Goal: Information Seeking & Learning: Learn about a topic

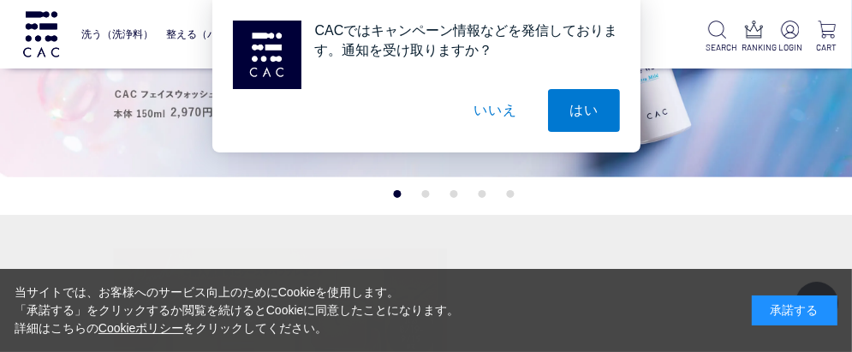
scroll to position [343, 0]
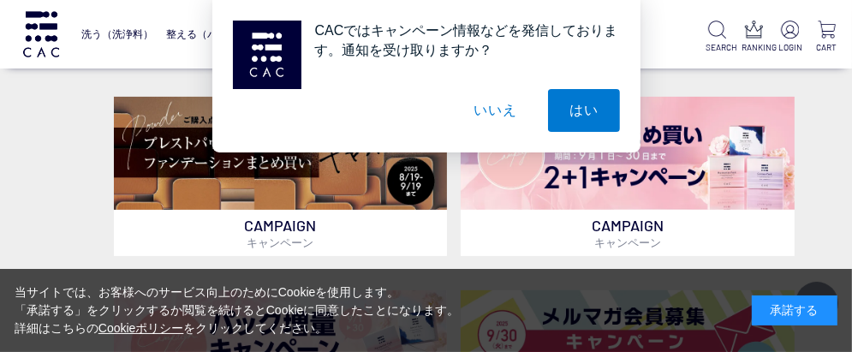
click at [488, 113] on button "いいえ" at bounding box center [495, 110] width 86 height 43
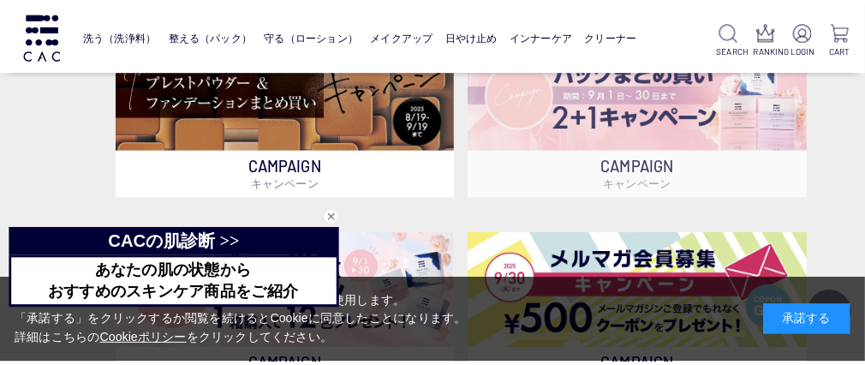
scroll to position [428, 0]
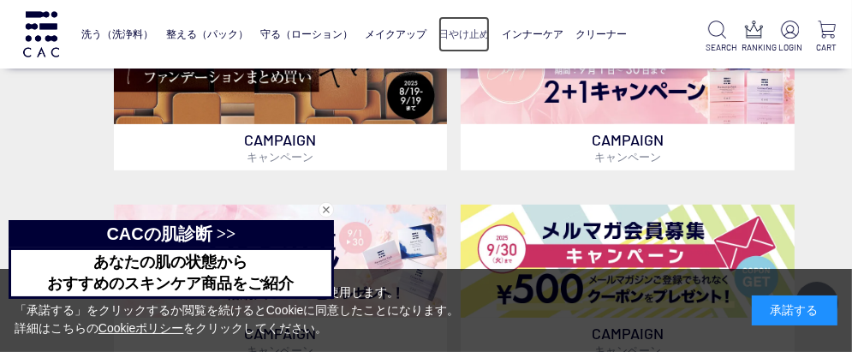
click at [490, 34] on link "日やけ止め" at bounding box center [464, 34] width 51 height 36
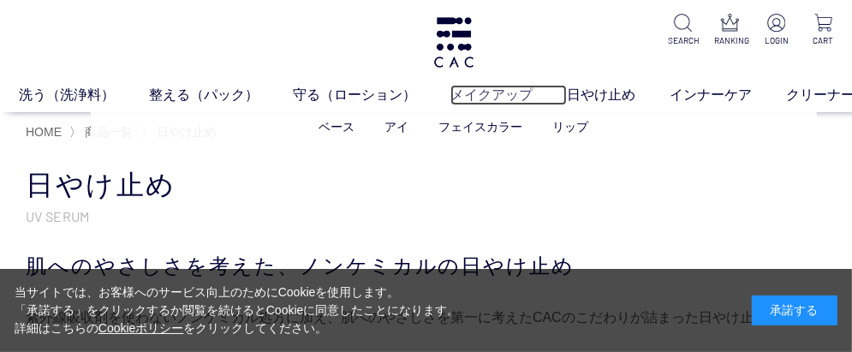
click at [484, 97] on link "メイクアップ" at bounding box center [509, 95] width 116 height 21
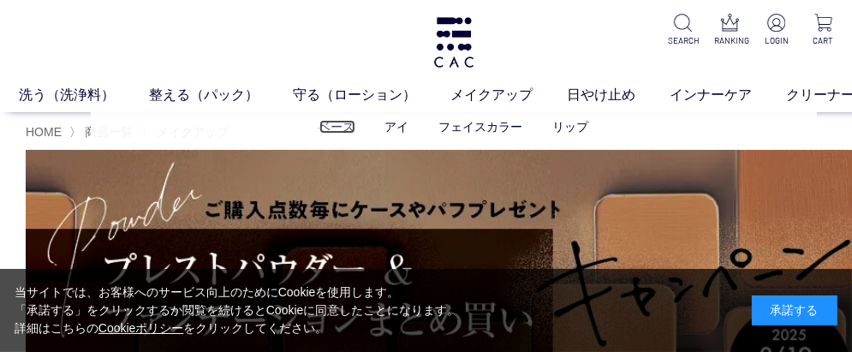
click at [347, 128] on link "ベース" at bounding box center [337, 127] width 36 height 14
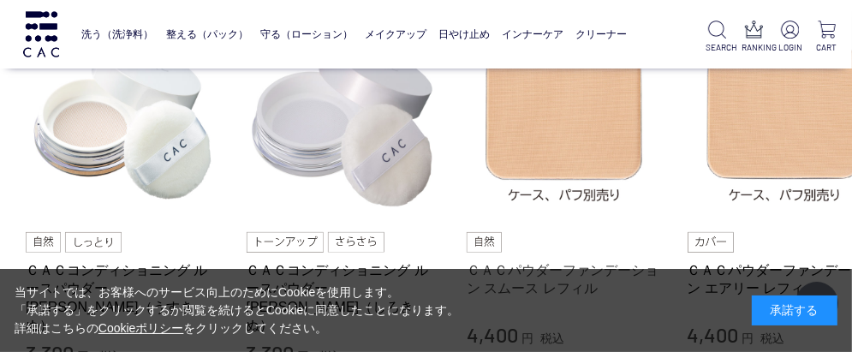
scroll to position [171, 0]
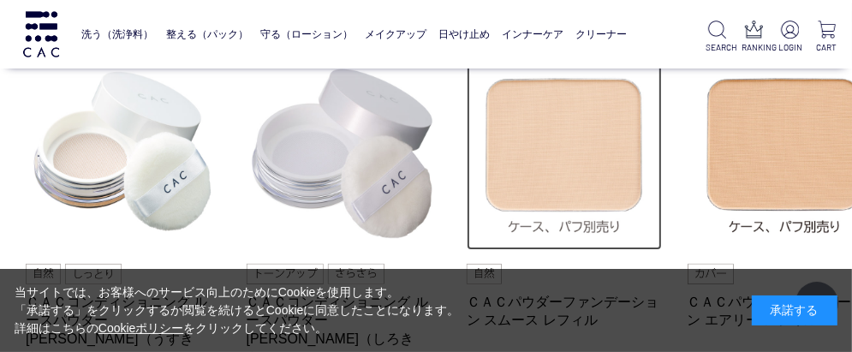
click at [569, 168] on img at bounding box center [564, 153] width 195 height 195
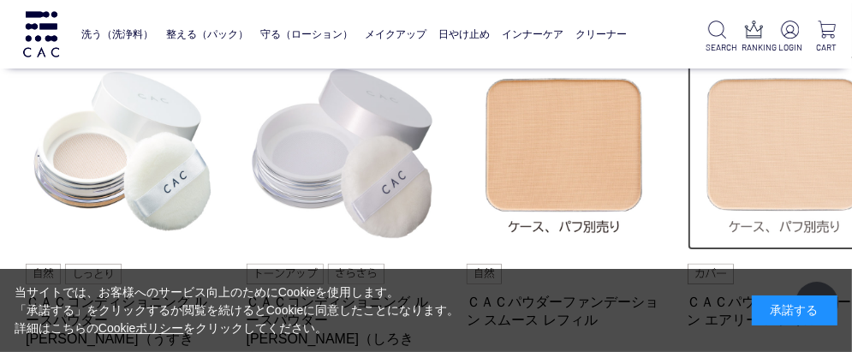
click at [755, 139] on img at bounding box center [785, 153] width 195 height 195
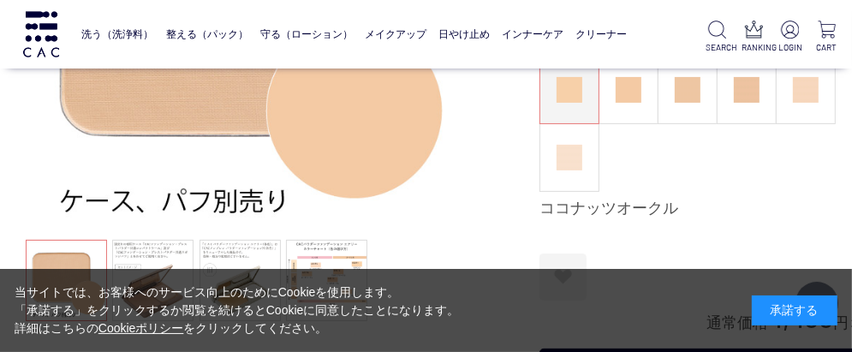
scroll to position [343, 0]
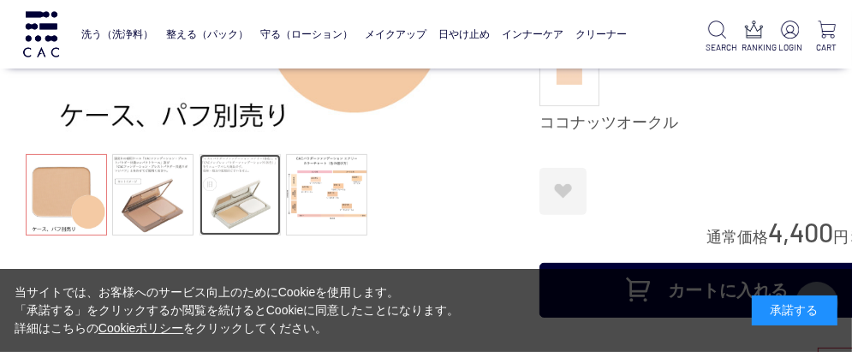
click at [228, 168] on link at bounding box center [240, 194] width 81 height 81
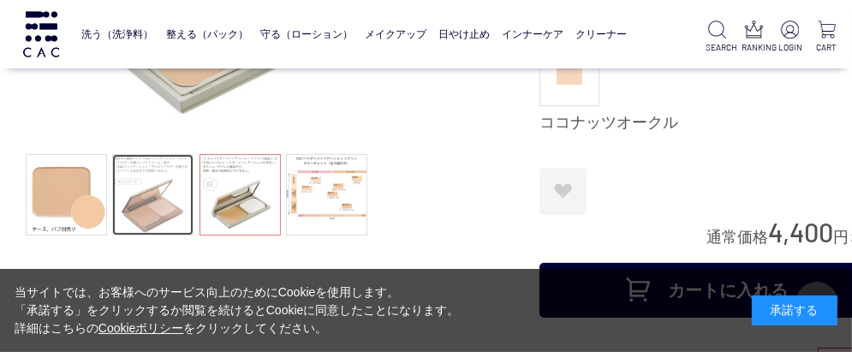
click at [165, 165] on link at bounding box center [152, 194] width 81 height 81
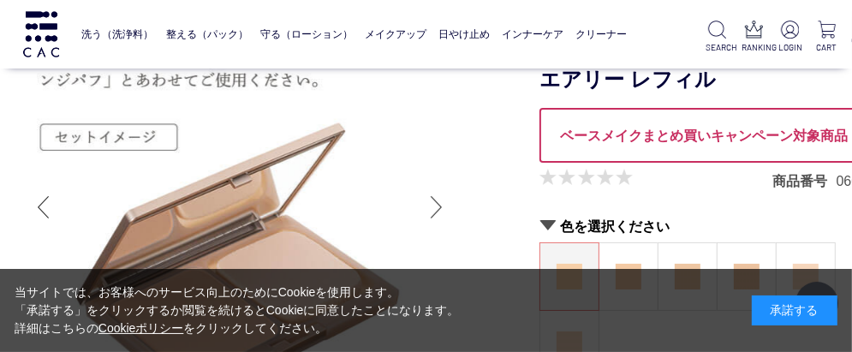
scroll to position [0, 0]
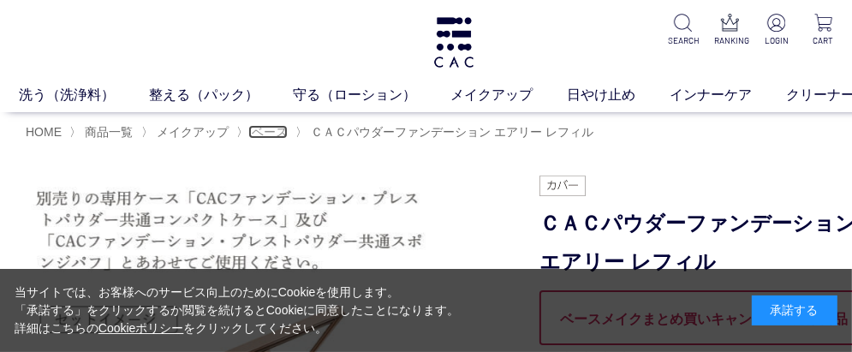
click at [270, 133] on span "ベース" at bounding box center [270, 132] width 36 height 14
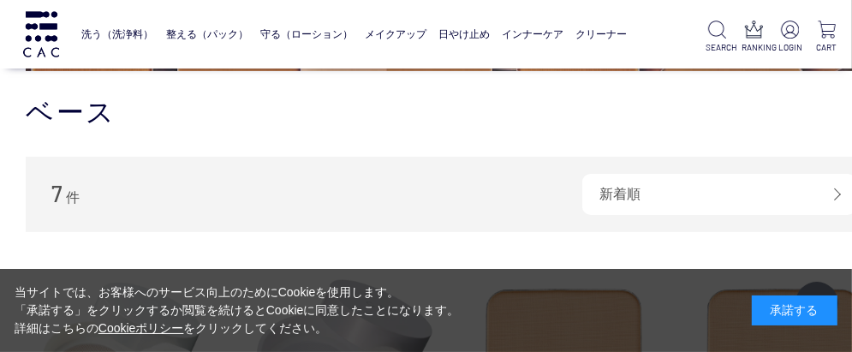
scroll to position [428, 0]
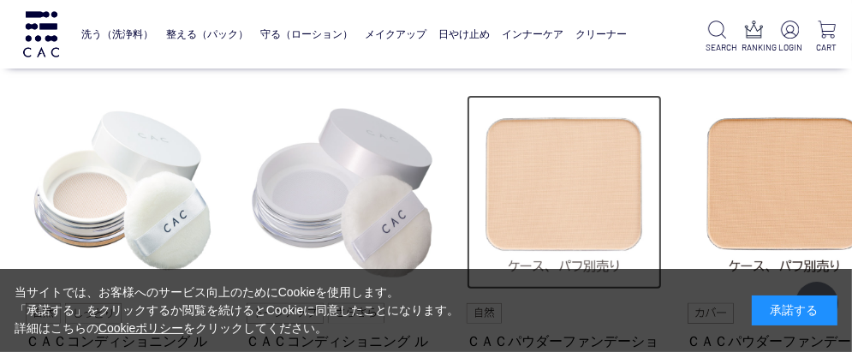
click at [608, 203] on img at bounding box center [564, 192] width 195 height 195
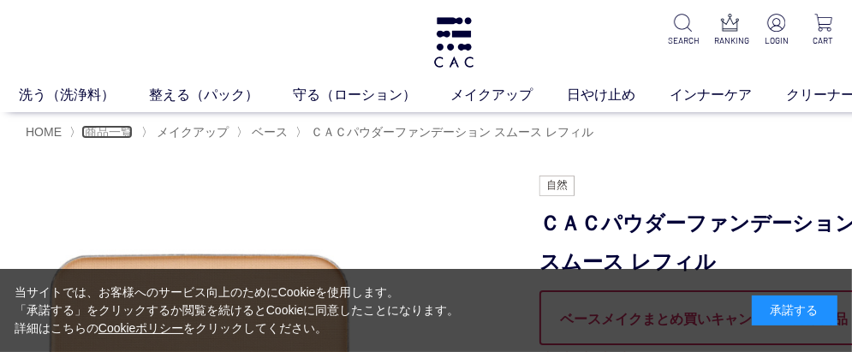
click at [96, 131] on span "商品一覧" at bounding box center [109, 132] width 48 height 14
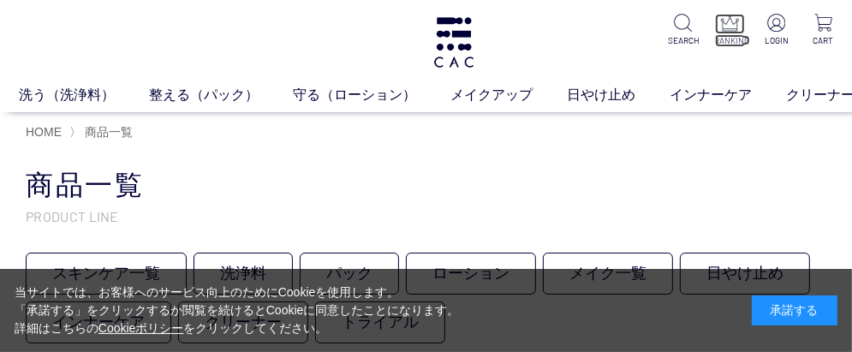
click at [738, 41] on p "RANKING" at bounding box center [730, 40] width 30 height 13
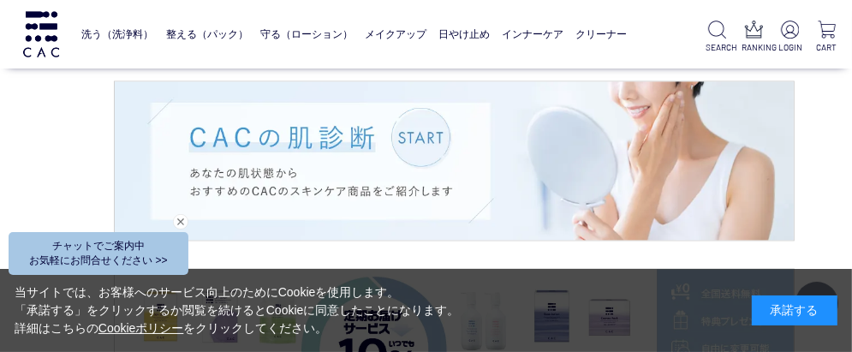
scroll to position [2336, 0]
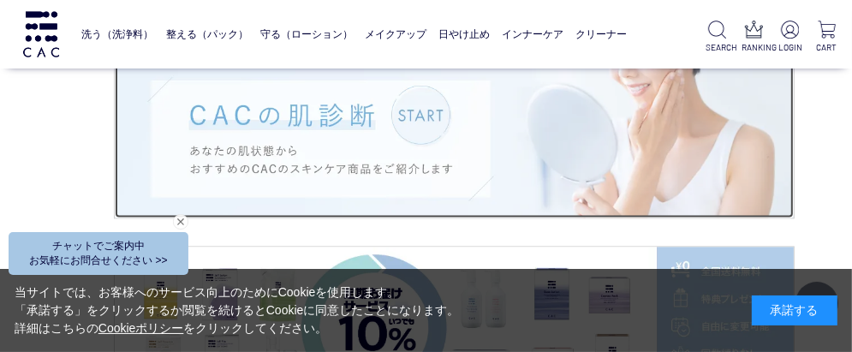
click at [347, 164] on img at bounding box center [454, 138] width 679 height 158
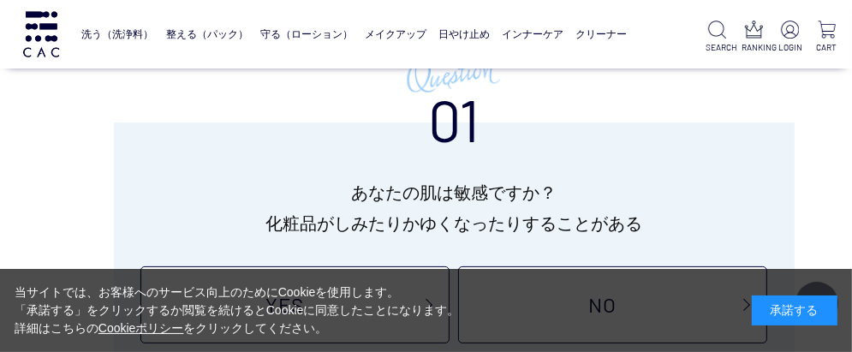
scroll to position [343, 0]
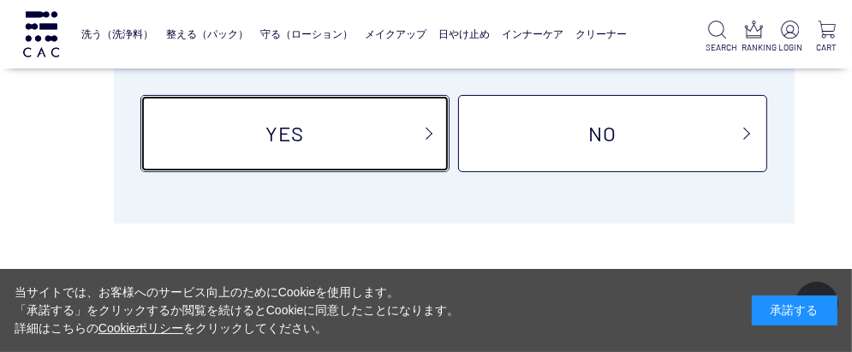
click at [368, 150] on link "YES" at bounding box center [294, 133] width 309 height 77
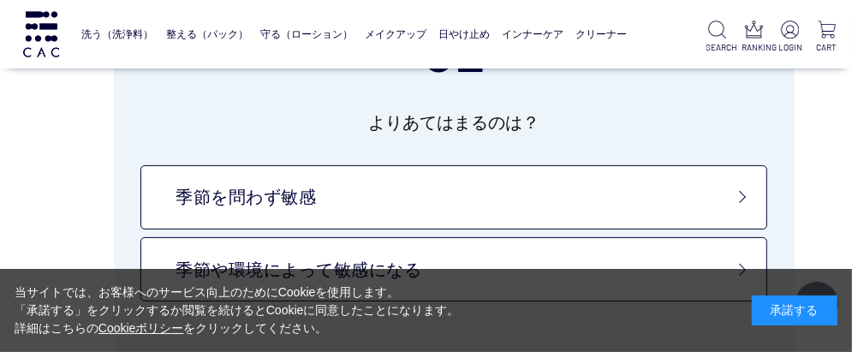
scroll to position [257, 0]
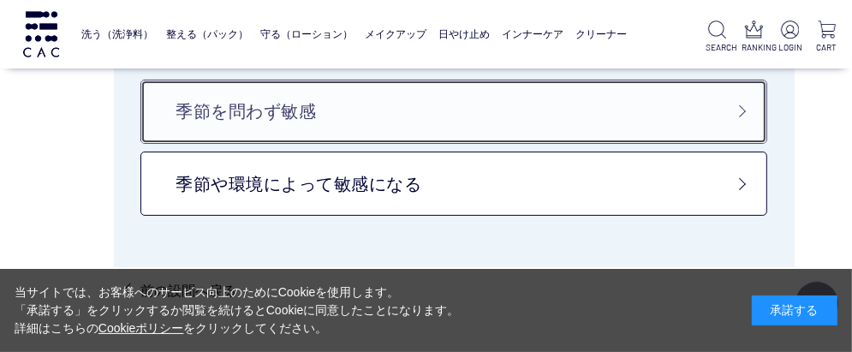
click at [374, 139] on link "季節を問わず敏感" at bounding box center [453, 112] width 626 height 64
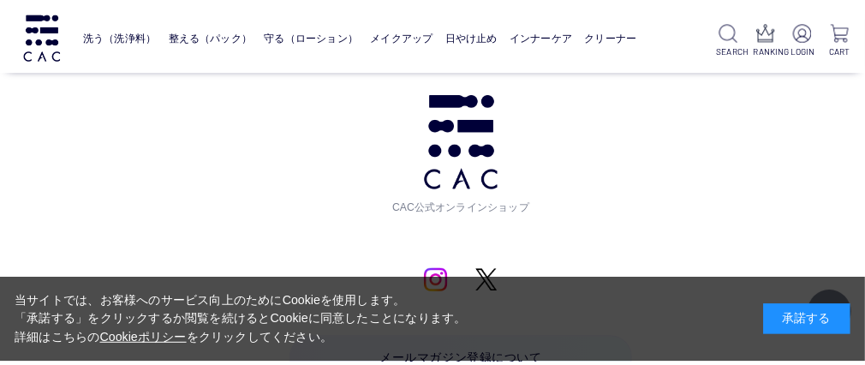
scroll to position [4711, 0]
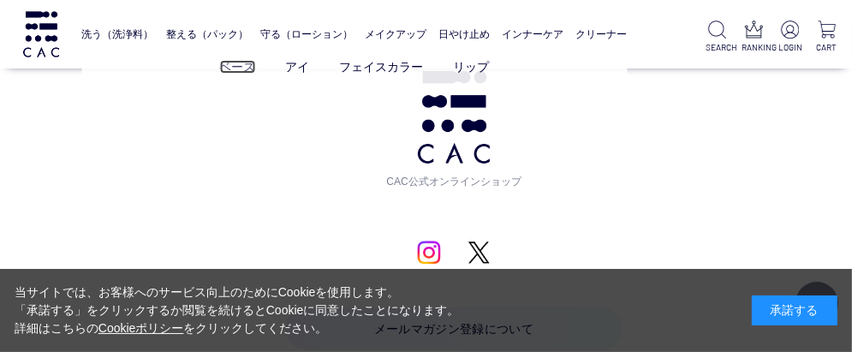
click at [255, 66] on link "ベース" at bounding box center [237, 67] width 36 height 14
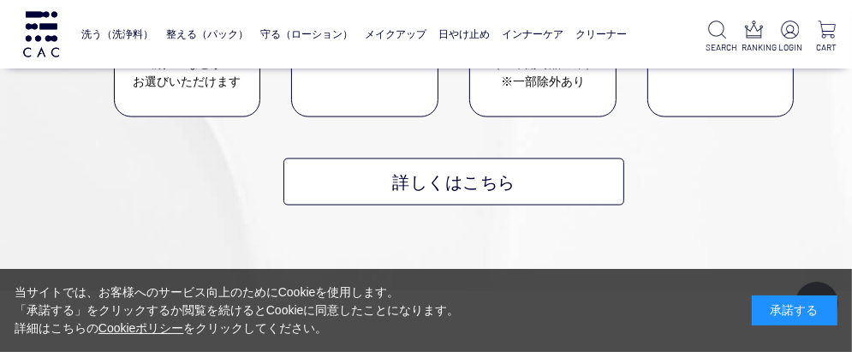
scroll to position [1799, 0]
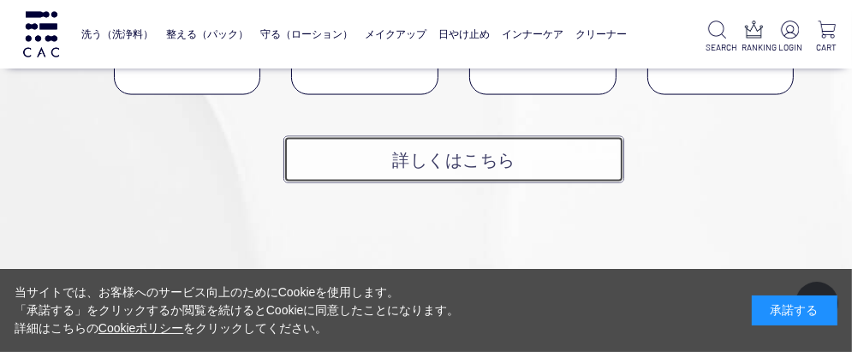
click at [325, 136] on link "詳しくはこちら" at bounding box center [453, 159] width 341 height 47
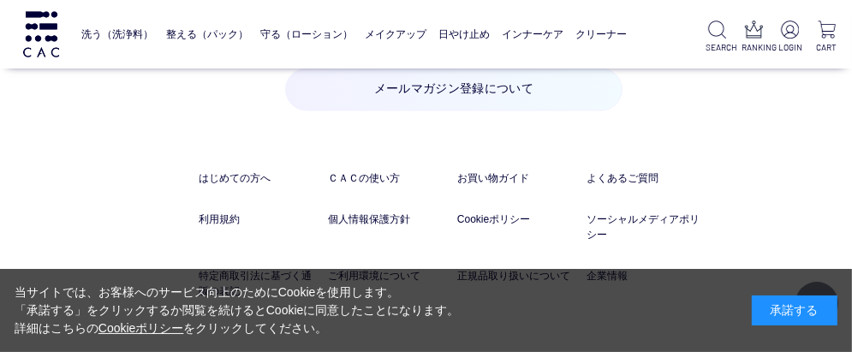
scroll to position [2227, 0]
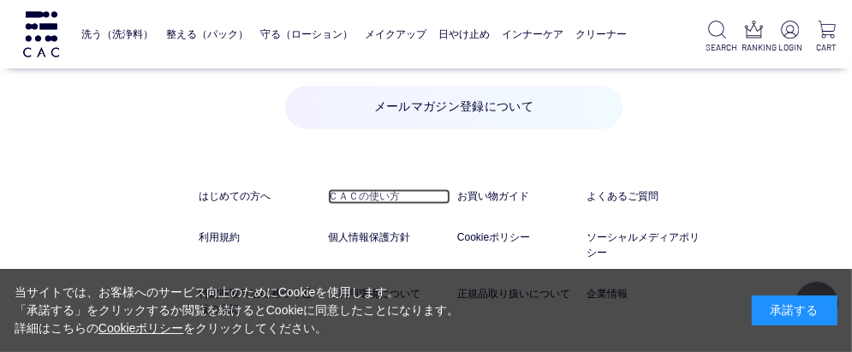
click at [364, 188] on link "ＣＡＣの使い方" at bounding box center [389, 195] width 122 height 15
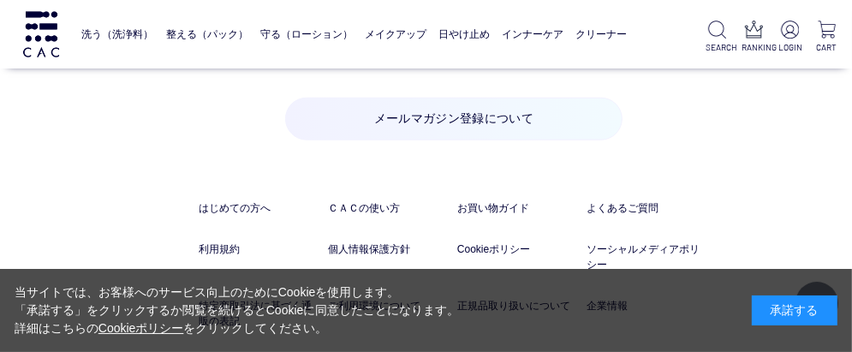
scroll to position [5463, 0]
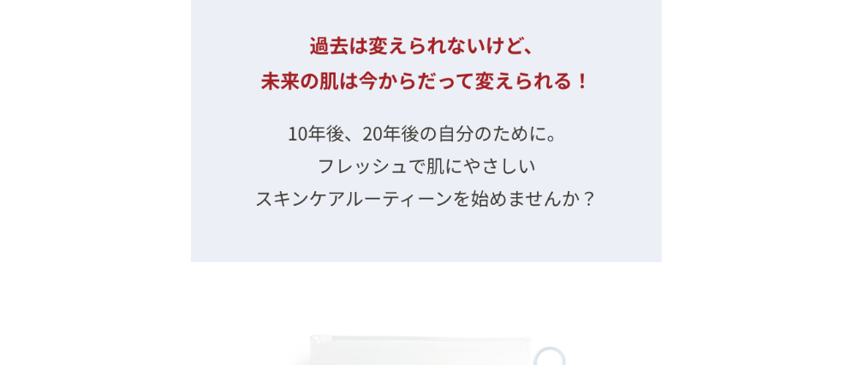
scroll to position [18539, 0]
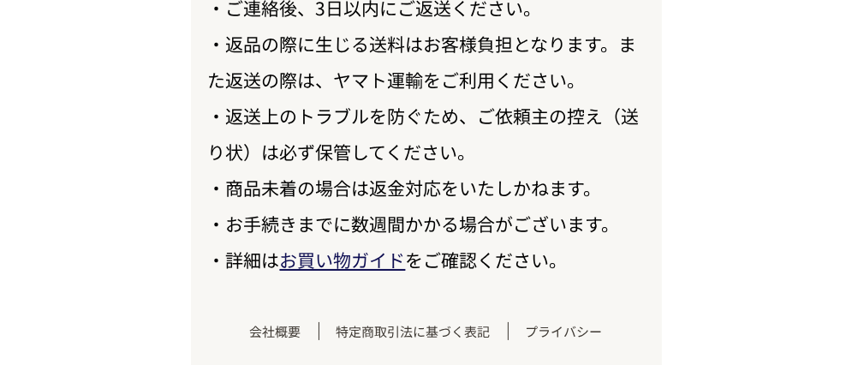
scroll to position [20166, 0]
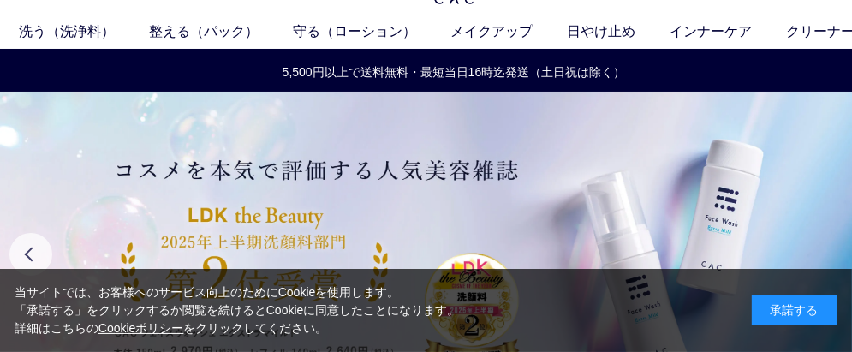
scroll to position [86, 0]
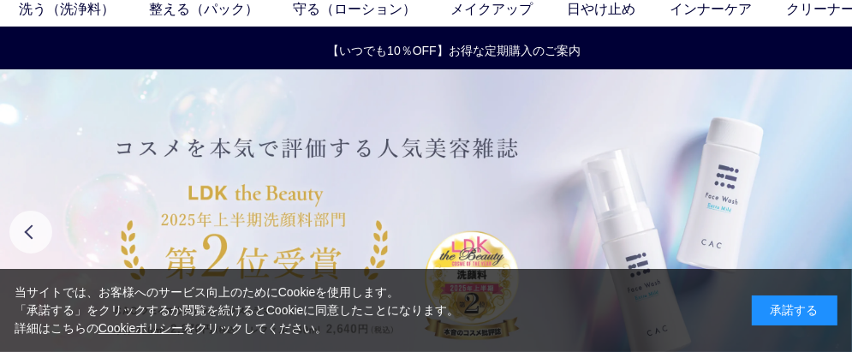
click at [462, 183] on img at bounding box center [454, 231] width 908 height 325
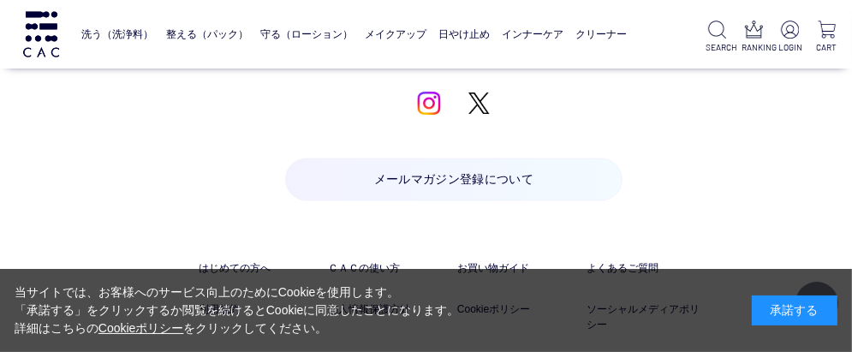
scroll to position [2056, 0]
